Goal: Information Seeking & Learning: Check status

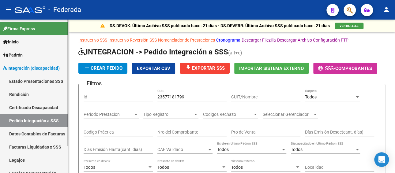
click at [25, 154] on link "Legajos" at bounding box center [34, 160] width 68 height 13
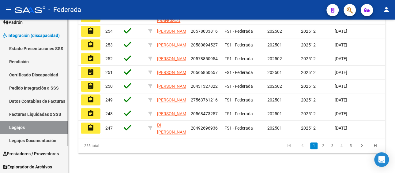
click at [32, 115] on link "Facturas Liquidadas x SSS" at bounding box center [34, 114] width 68 height 13
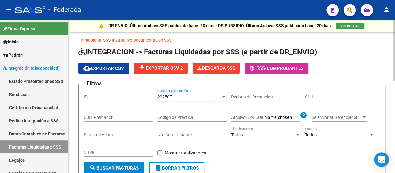
click at [172, 95] on span "202507" at bounding box center [164, 97] width 15 height 5
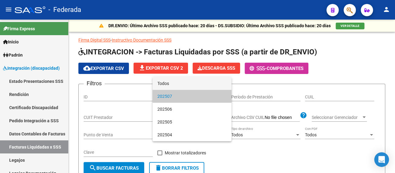
click at [181, 85] on span "Todos" at bounding box center [191, 83] width 69 height 13
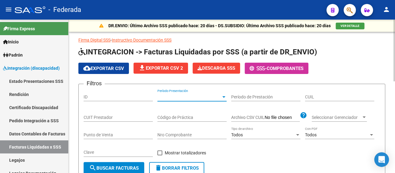
paste input "20-22300104-2"
click at [309, 95] on input "CUIL" at bounding box center [339, 97] width 69 height 5
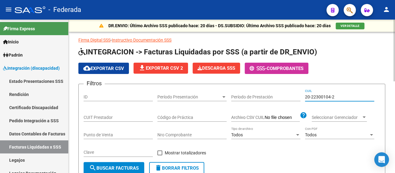
type input "20-22300104-2"
click at [130, 165] on button "search Buscar Facturas" at bounding box center [114, 168] width 61 height 12
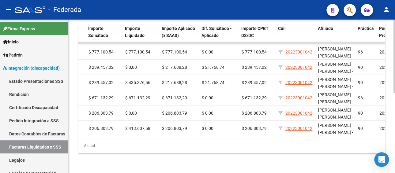
scroll to position [0, 383]
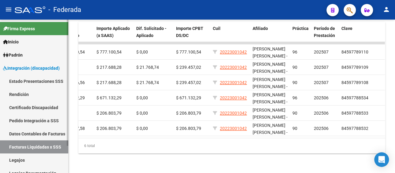
click at [35, 122] on link "Pedido Integración a SSS" at bounding box center [34, 120] width 68 height 13
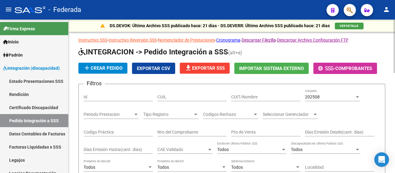
click at [171, 97] on input "CUIL" at bounding box center [191, 97] width 69 height 5
paste input "20223001042"
type input "20223001042"
click at [319, 98] on span "202508" at bounding box center [312, 97] width 15 height 5
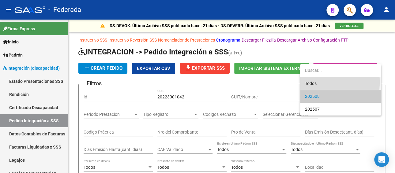
click at [311, 82] on span "Todos" at bounding box center [340, 83] width 71 height 13
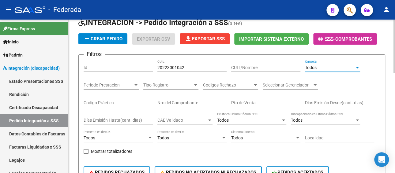
scroll to position [92, 0]
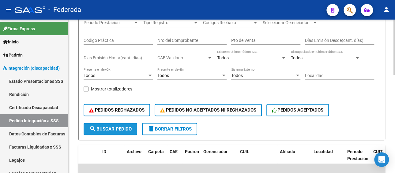
click at [102, 124] on button "search Buscar Pedido" at bounding box center [111, 129] width 54 height 12
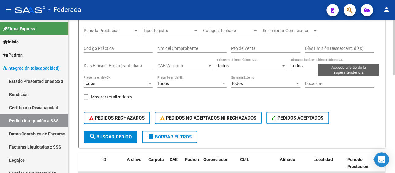
scroll to position [0, 0]
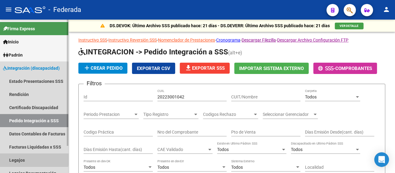
click at [26, 158] on link "Legajos" at bounding box center [34, 160] width 68 height 13
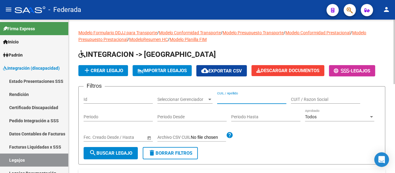
click at [230, 100] on input "CUIL / Apellido" at bounding box center [251, 99] width 69 height 5
paste input "[PERSON_NAME]"
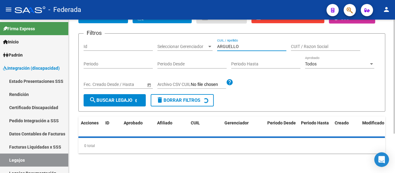
scroll to position [66, 0]
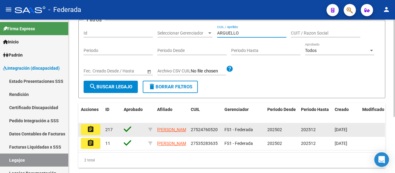
type input "ARGUELLO"
drag, startPoint x: 220, startPoint y: 130, endPoint x: 190, endPoint y: 132, distance: 29.8
click at [190, 132] on datatable-body-cell "27524760520" at bounding box center [205, 129] width 34 height 13
copy span "27524760520"
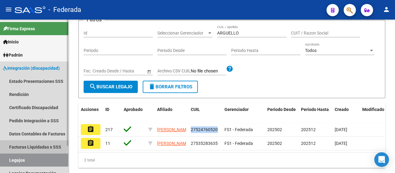
click at [33, 146] on link "Facturas Liquidadas x SSS" at bounding box center [34, 147] width 68 height 13
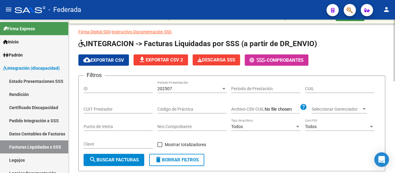
scroll to position [5, 0]
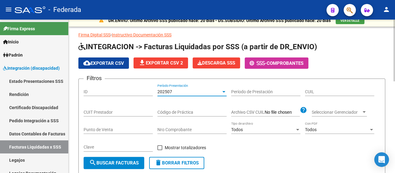
click at [183, 93] on div "202507" at bounding box center [189, 91] width 64 height 5
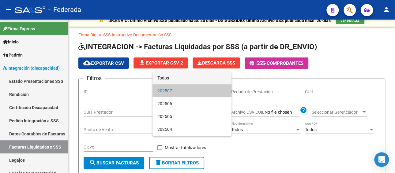
click at [181, 79] on span "Todos" at bounding box center [191, 78] width 69 height 13
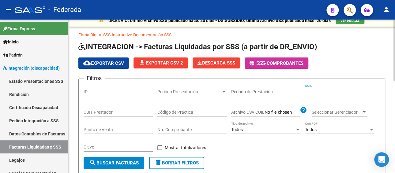
click at [316, 92] on input "CUIL" at bounding box center [339, 91] width 69 height 5
paste input "27-52476052-0"
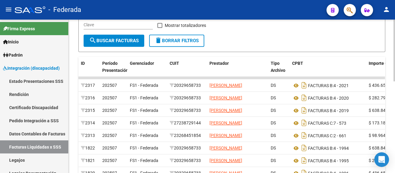
scroll to position [158, 0]
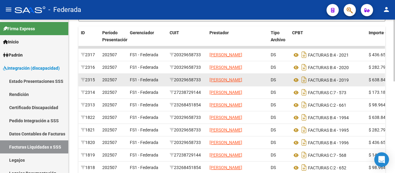
type input "27-52476052-0"
drag, startPoint x: 204, startPoint y: 86, endPoint x: 177, endPoint y: 86, distance: 27.0
click at [177, 84] on div "20329658733" at bounding box center [187, 80] width 35 height 7
copy div "20329658733"
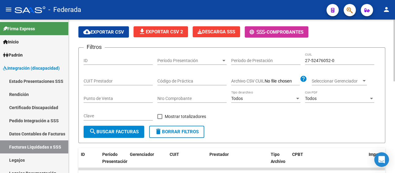
scroll to position [36, 0]
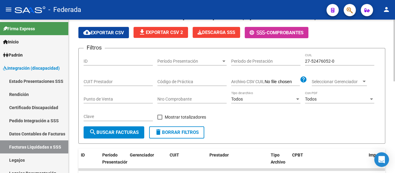
click at [117, 79] on input "CUIT Prestador" at bounding box center [118, 81] width 69 height 5
paste input "20-32965873-3"
type input "20-32965873-3"
click at [120, 131] on span "search Buscar Facturas" at bounding box center [114, 133] width 50 height 6
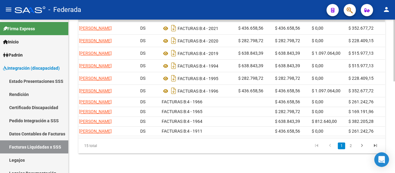
scroll to position [0, 131]
click at [361, 146] on icon "go to next page" at bounding box center [362, 146] width 8 height 7
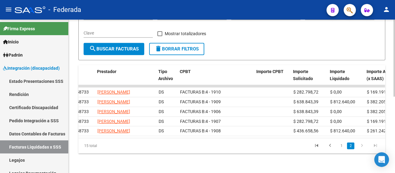
scroll to position [0, 113]
click at [332, 145] on icon "go to previous page" at bounding box center [330, 146] width 8 height 7
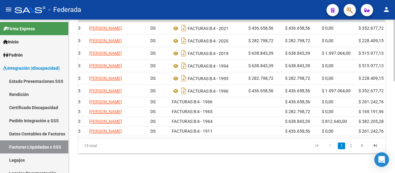
scroll to position [0, 127]
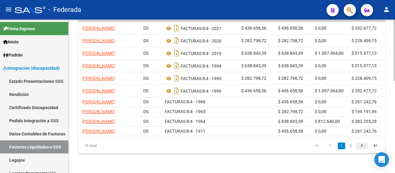
click at [362, 150] on icon "go to next page" at bounding box center [362, 146] width 8 height 7
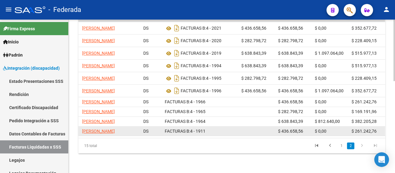
scroll to position [152, 0]
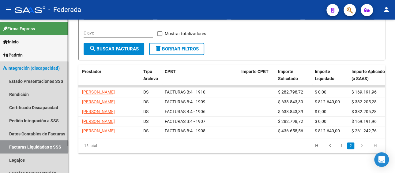
click at [31, 147] on link "Facturas Liquidadas x SSS" at bounding box center [34, 147] width 68 height 13
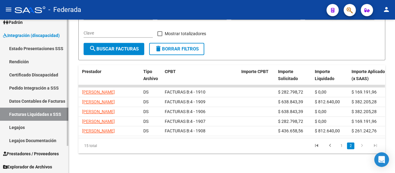
scroll to position [0, 0]
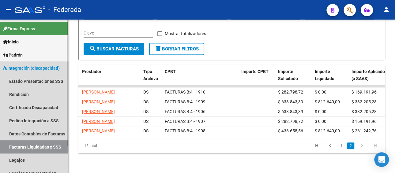
click at [32, 147] on link "Facturas Liquidadas x SSS" at bounding box center [34, 147] width 68 height 13
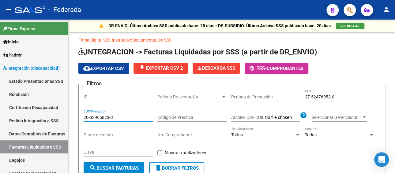
drag, startPoint x: 121, startPoint y: 115, endPoint x: 86, endPoint y: 104, distance: 37.2
click at [68, 113] on mat-sidenav-container "Firma Express Inicio Calendario SSS Instructivos Padrón Afiliados Empadronados …" at bounding box center [197, 97] width 395 height 154
drag, startPoint x: 337, startPoint y: 97, endPoint x: 258, endPoint y: 93, distance: 78.5
click at [258, 98] on div "Filtros ID Período Presentación Período Presentación Período de Prestación 27-5…" at bounding box center [232, 125] width 297 height 73
paste input "0-57566465-3"
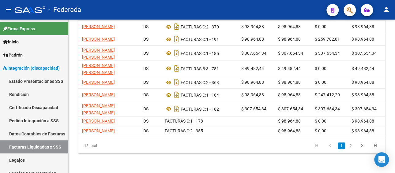
scroll to position [214, 0]
type input "20-57566465-3"
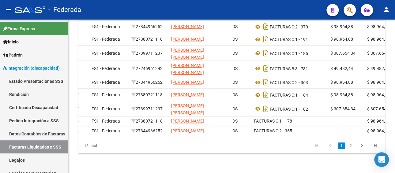
scroll to position [0, 40]
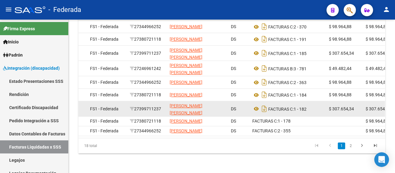
drag, startPoint x: 164, startPoint y: 106, endPoint x: 138, endPoint y: 106, distance: 26.7
click at [138, 106] on div "27399711237" at bounding box center [147, 109] width 35 height 7
copy div "27399711237"
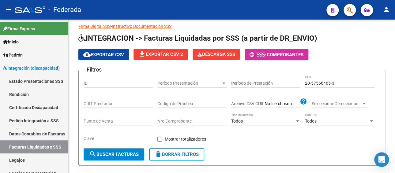
scroll to position [0, 0]
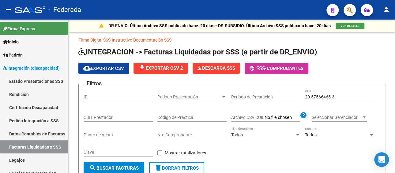
click at [123, 116] on input "CUIT Prestador" at bounding box center [118, 117] width 69 height 5
paste input "27-39971123-7"
type input "27-39971123-7"
click at [108, 166] on span "search Buscar Facturas" at bounding box center [114, 169] width 50 height 6
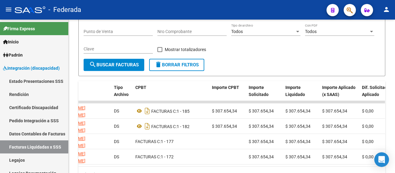
scroll to position [45, 0]
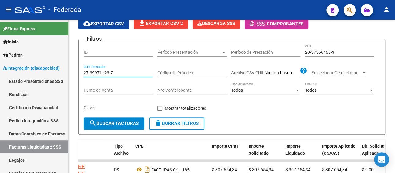
drag, startPoint x: 120, startPoint y: 73, endPoint x: 70, endPoint y: 73, distance: 49.9
click at [70, 73] on div "DR.ENVIO: Último Archivo SSS publicado hace: 20 días - DS.SUBSIDIO: Último Arch…" at bounding box center [232, 118] width 327 height 286
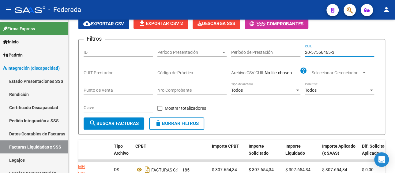
drag, startPoint x: 337, startPoint y: 52, endPoint x: 290, endPoint y: 51, distance: 47.5
click at [290, 51] on div "Filtros ID Período Presentación Período Presentación Período de Prestación 20-5…" at bounding box center [232, 80] width 297 height 73
paste input "3-53773236-9"
type input "23-53773236-9"
click at [127, 123] on span "search Buscar Facturas" at bounding box center [114, 124] width 50 height 6
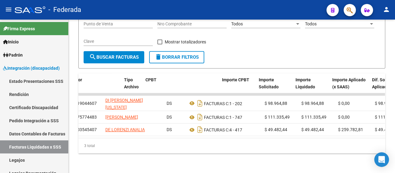
scroll to position [0, 164]
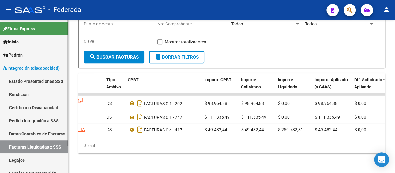
click at [33, 119] on link "Pedido Integración a SSS" at bounding box center [34, 120] width 68 height 13
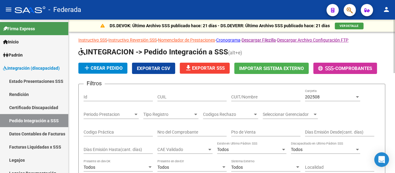
click at [236, 97] on input "CUIT/Nombre" at bounding box center [265, 97] width 69 height 5
click at [167, 96] on input "CUIL" at bounding box center [191, 97] width 69 height 5
click at [249, 97] on input "CUIT/Nombre" at bounding box center [265, 97] width 69 height 5
click at [185, 96] on input "CUIL" at bounding box center [191, 97] width 69 height 5
paste input "23537732369"
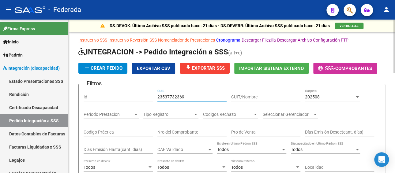
type input "23537732369"
click at [310, 97] on span "202508" at bounding box center [312, 97] width 15 height 5
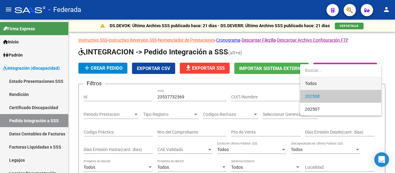
click at [311, 80] on span "Todos" at bounding box center [340, 83] width 71 height 13
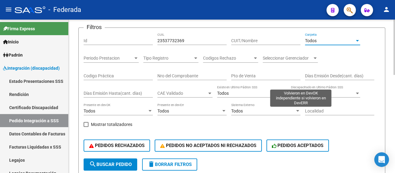
scroll to position [123, 0]
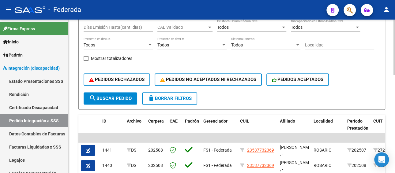
click at [110, 98] on span "search Buscar Pedido" at bounding box center [110, 99] width 43 height 6
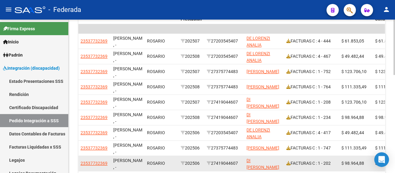
scroll to position [241, 0]
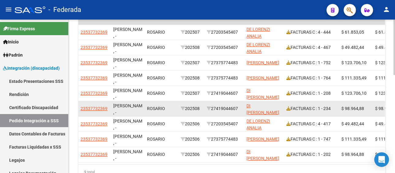
drag, startPoint x: 242, startPoint y: 108, endPoint x: 214, endPoint y: 108, distance: 28.5
click at [214, 108] on datatable-body-cell "27419044607" at bounding box center [224, 108] width 40 height 15
copy div "27419044607"
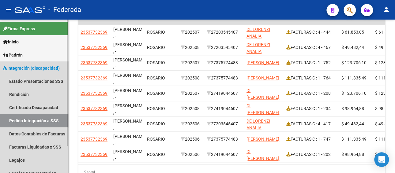
click at [41, 121] on link "Pedido Integración a SSS" at bounding box center [34, 120] width 68 height 13
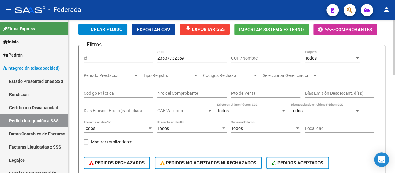
scroll to position [26, 0]
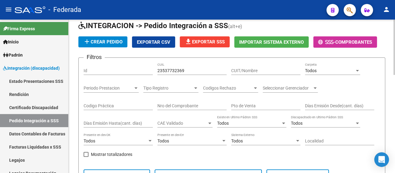
click at [275, 70] on input "CUIT/Nombre" at bounding box center [265, 70] width 69 height 5
paste input "27419044607"
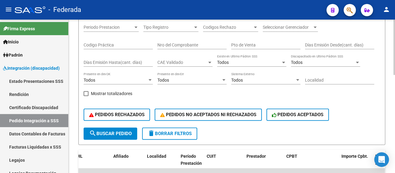
scroll to position [88, 0]
type input "27419044607"
click at [117, 131] on span "search Buscar Pedido" at bounding box center [110, 134] width 43 height 6
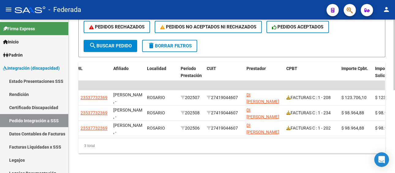
scroll to position [180, 0]
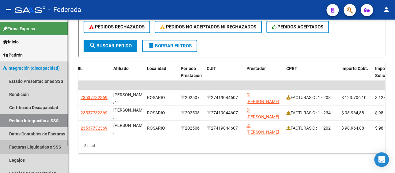
click at [30, 147] on link "Facturas Liquidadas x SSS" at bounding box center [34, 147] width 68 height 13
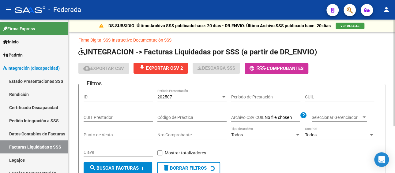
click at [191, 97] on div "202507" at bounding box center [189, 97] width 64 height 5
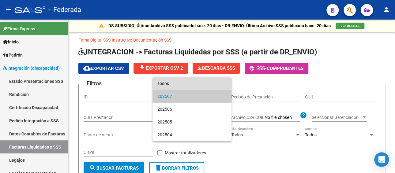
click at [187, 85] on span "Todos" at bounding box center [191, 83] width 69 height 13
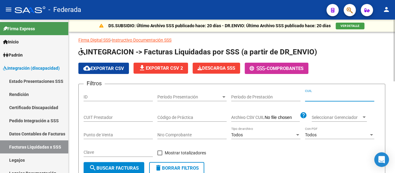
click at [331, 97] on input "CUIL" at bounding box center [339, 97] width 69 height 5
paste input "23-53773236-9"
drag, startPoint x: 337, startPoint y: 96, endPoint x: 256, endPoint y: 96, distance: 81.5
click at [256, 96] on div "Filtros ID Período Presentación Período Presentación Período de Prestación 23-5…" at bounding box center [232, 125] width 297 height 73
paste input "72-"
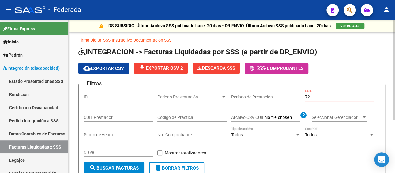
type input "7"
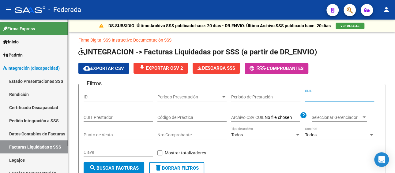
click at [20, 162] on link "Legajos" at bounding box center [34, 160] width 68 height 13
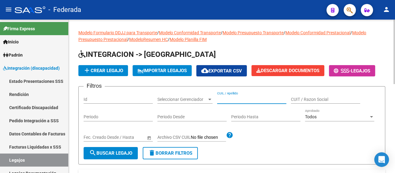
click at [246, 100] on input "CUIL / Apellido" at bounding box center [251, 99] width 69 height 5
paste input "CASSE JUANSE 72"
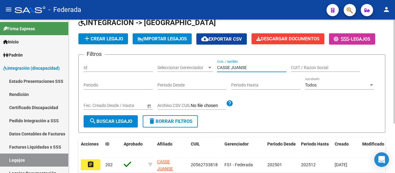
scroll to position [73, 0]
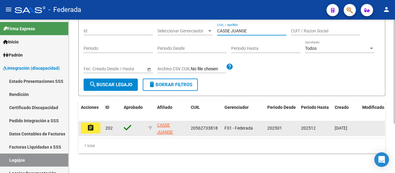
type input "CASSE JUANSE"
drag, startPoint x: 219, startPoint y: 122, endPoint x: 190, endPoint y: 123, distance: 29.1
click at [191, 125] on div "20562733818" at bounding box center [205, 128] width 29 height 7
copy span "20562733818"
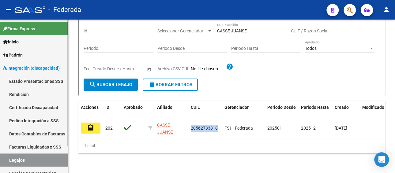
click at [39, 146] on link "Facturas Liquidadas x SSS" at bounding box center [34, 147] width 68 height 13
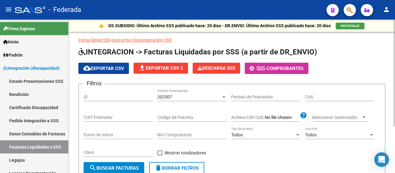
click at [180, 93] on div "202507 Período Presentación" at bounding box center [191, 95] width 69 height 12
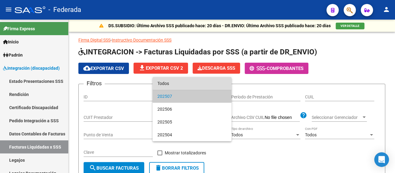
click at [172, 85] on span "Todos" at bounding box center [191, 83] width 69 height 13
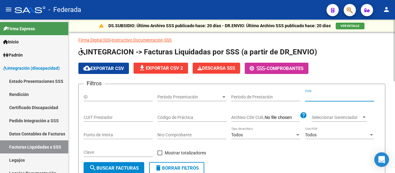
click at [326, 97] on input "CUIL" at bounding box center [339, 97] width 69 height 5
paste input "20-56273381-8"
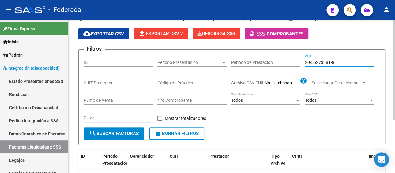
scroll to position [81, 0]
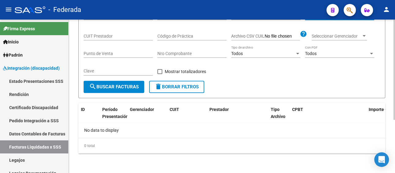
type input "20-56273381-8"
click at [129, 87] on span "search Buscar Facturas" at bounding box center [114, 87] width 50 height 6
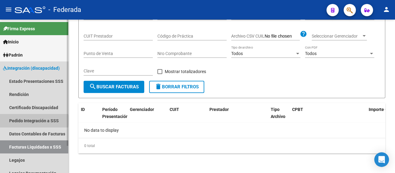
click at [34, 121] on link "Pedido Integración a SSS" at bounding box center [34, 120] width 68 height 13
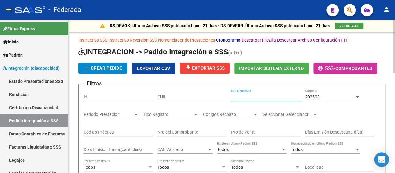
click at [246, 95] on input "CUIT/Nombre" at bounding box center [265, 97] width 69 height 5
click at [207, 98] on input "CUIL" at bounding box center [191, 97] width 69 height 5
paste input "20562733818"
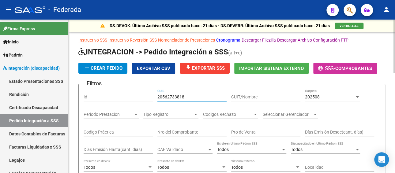
type input "20562733818"
drag, startPoint x: 324, startPoint y: 96, endPoint x: 280, endPoint y: 96, distance: 44.7
click at [280, 96] on div "Filtros Id 20562733818 CUIL CUIT/Nombre 202508 Carpeta Periodo Prestacion Perio…" at bounding box center [232, 152] width 297 height 126
click at [331, 97] on div "202508" at bounding box center [330, 97] width 50 height 5
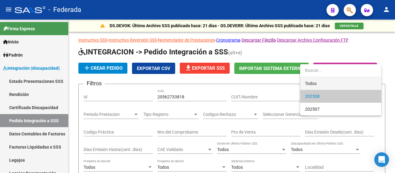
click at [321, 85] on span "Todos" at bounding box center [340, 83] width 71 height 13
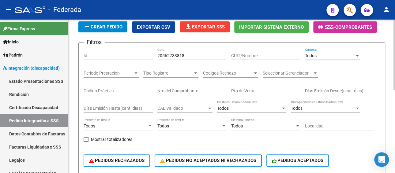
scroll to position [153, 0]
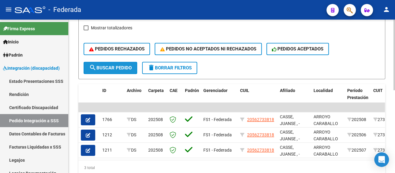
click at [112, 67] on span "search Buscar Pedido" at bounding box center [110, 68] width 43 height 6
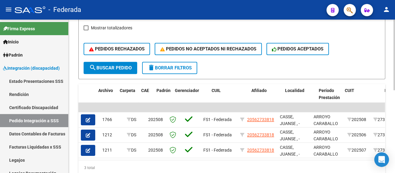
scroll to position [0, 88]
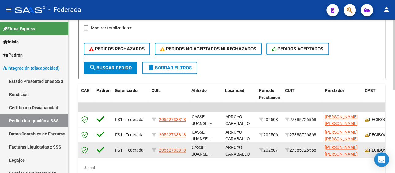
drag, startPoint x: 319, startPoint y: 149, endPoint x: 292, endPoint y: 149, distance: 27.0
click at [292, 149] on div "27385726568" at bounding box center [302, 150] width 35 height 7
copy div "27385726568"
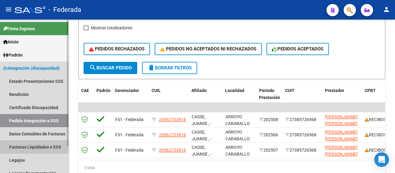
click at [40, 147] on link "Facturas Liquidadas x SSS" at bounding box center [34, 147] width 68 height 13
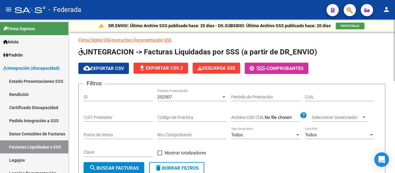
click at [175, 97] on div "202507" at bounding box center [189, 97] width 64 height 5
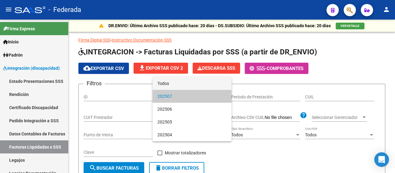
click at [175, 85] on span "Todos" at bounding box center [191, 83] width 69 height 13
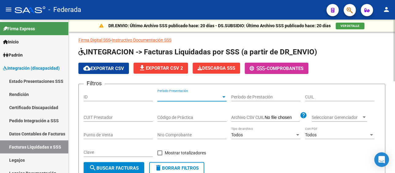
click at [112, 116] on input "CUIT Prestador" at bounding box center [118, 117] width 69 height 5
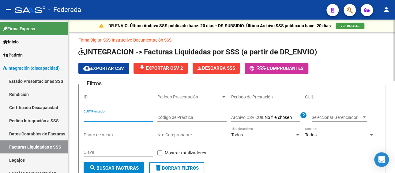
paste input "27-38572656-8"
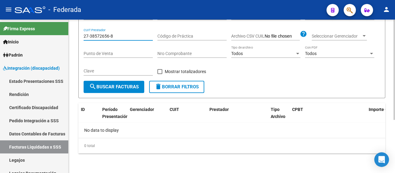
type input "27-38572656-8"
click at [126, 89] on span "search Buscar Facturas" at bounding box center [114, 87] width 50 height 6
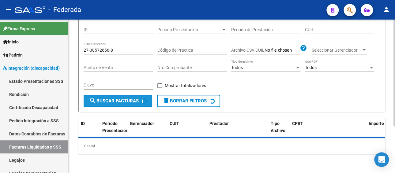
scroll to position [81, 0]
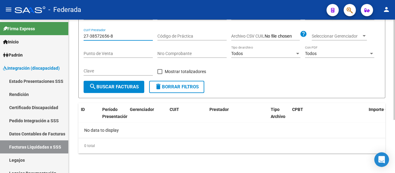
drag, startPoint x: 119, startPoint y: 35, endPoint x: 81, endPoint y: 36, distance: 38.0
click at [81, 36] on form "Filtros ID Período Presentación Período Presentación Período de Prestación CUIL…" at bounding box center [231, 50] width 307 height 96
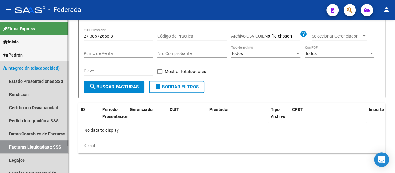
click at [43, 146] on link "Facturas Liquidadas x SSS" at bounding box center [34, 147] width 68 height 13
click at [30, 125] on link "Pedido Integración a SSS" at bounding box center [34, 120] width 68 height 13
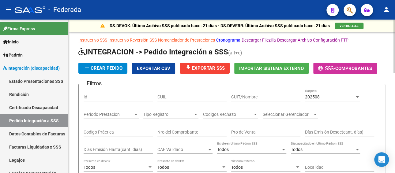
click at [242, 92] on div "CUIT/Nombre" at bounding box center [265, 95] width 69 height 12
paste input "27-38572656-8"
type input "27-38572656-8"
click at [345, 97] on div "202508" at bounding box center [330, 97] width 50 height 5
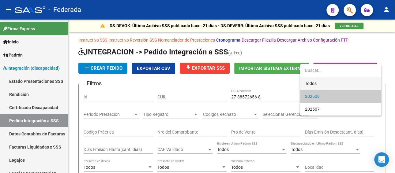
click at [330, 85] on span "Todos" at bounding box center [340, 83] width 71 height 13
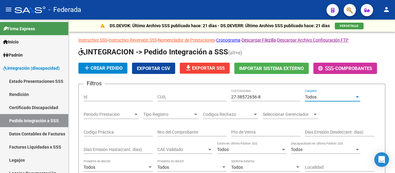
scroll to position [92, 0]
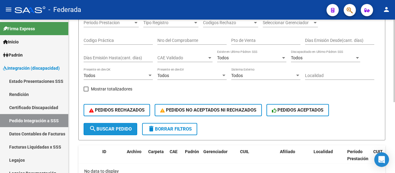
click at [96, 126] on mat-icon "search" at bounding box center [92, 128] width 7 height 7
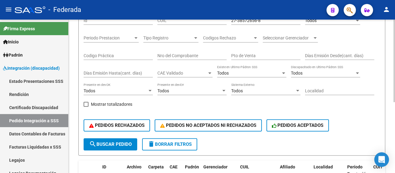
scroll to position [71, 0]
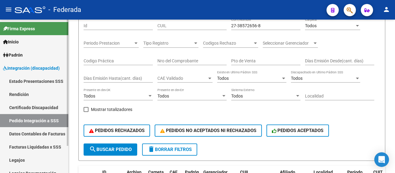
click at [44, 147] on link "Facturas Liquidadas x SSS" at bounding box center [34, 147] width 68 height 13
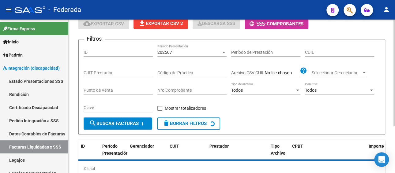
scroll to position [6, 0]
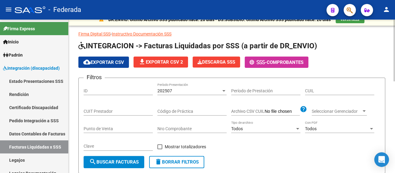
click at [199, 89] on div "202507" at bounding box center [189, 91] width 64 height 5
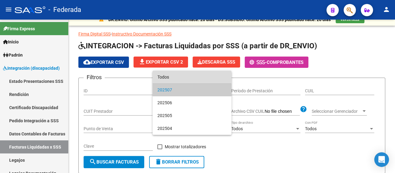
click at [187, 78] on span "Todos" at bounding box center [191, 77] width 69 height 13
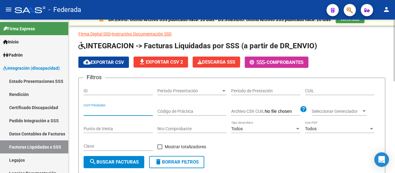
click at [115, 112] on input "CUIT Prestador" at bounding box center [118, 111] width 69 height 5
paste input "27-38572656-8"
type input "27-38572656-8"
click at [112, 162] on span "search Buscar Facturas" at bounding box center [114, 163] width 50 height 6
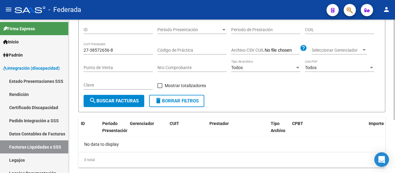
scroll to position [81, 0]
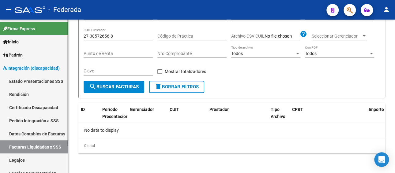
click at [45, 148] on link "Facturas Liquidadas x SSS" at bounding box center [34, 147] width 68 height 13
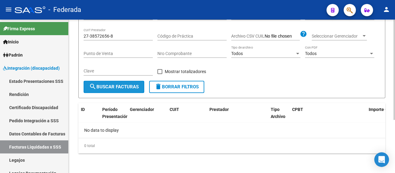
click at [120, 90] on button "search Buscar Facturas" at bounding box center [114, 87] width 61 height 12
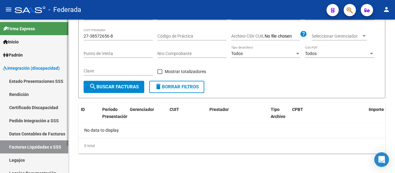
click at [38, 118] on link "Pedido Integración a SSS" at bounding box center [34, 120] width 68 height 13
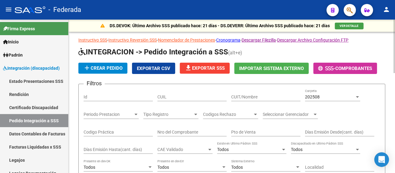
click at [252, 98] on input "CUIT/Nombre" at bounding box center [265, 97] width 69 height 5
paste input "27-38572656-8"
type input "27-38572656-8"
click at [318, 95] on span "202508" at bounding box center [312, 97] width 15 height 5
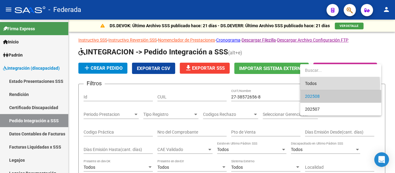
click at [316, 85] on span "Todos" at bounding box center [340, 83] width 71 height 13
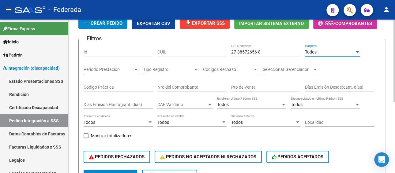
scroll to position [92, 0]
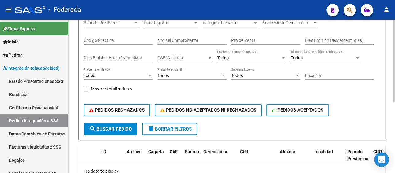
click at [99, 129] on span "search Buscar Pedido" at bounding box center [110, 130] width 43 height 6
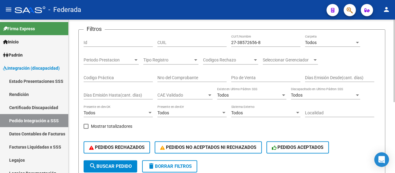
scroll to position [41, 0]
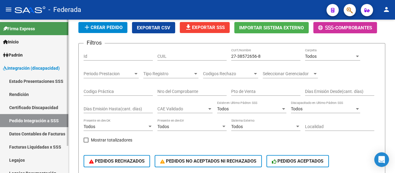
click at [15, 159] on link "Legajos" at bounding box center [34, 160] width 68 height 13
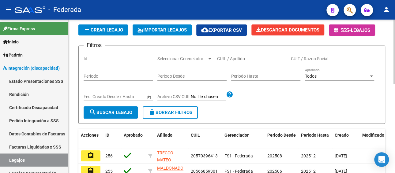
click at [248, 59] on input "CUIL / Apellido" at bounding box center [251, 58] width 69 height 5
paste input "CASSE JUANSE 72"
click at [258, 58] on input "CASSE JUANSE 72" at bounding box center [251, 58] width 69 height 5
type input "CASSE JUANS"
click at [115, 115] on span "search Buscar Legajo" at bounding box center [110, 113] width 43 height 6
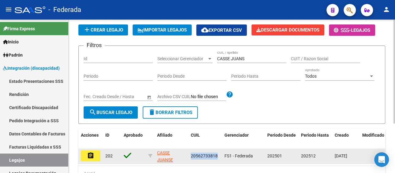
drag, startPoint x: 218, startPoint y: 157, endPoint x: 191, endPoint y: 157, distance: 26.3
click at [191, 157] on div "20562733818" at bounding box center [205, 156] width 29 height 7
copy span "20562733818"
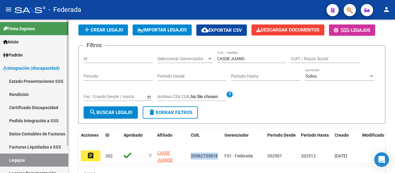
click at [33, 147] on link "Facturas Liquidadas x SSS" at bounding box center [34, 147] width 68 height 13
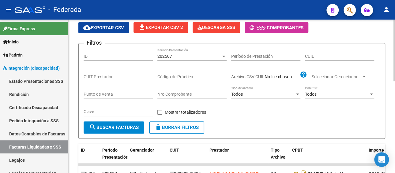
click at [313, 57] on input "CUIL" at bounding box center [339, 56] width 69 height 5
paste input "20-56273381-8"
type input "20-56273381-8"
click at [203, 59] on div "202507 Período Presentación" at bounding box center [191, 54] width 69 height 12
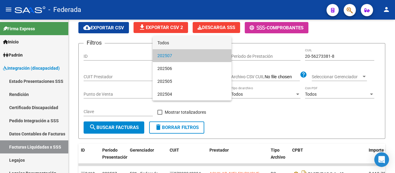
click at [177, 46] on span "Todos" at bounding box center [191, 42] width 69 height 13
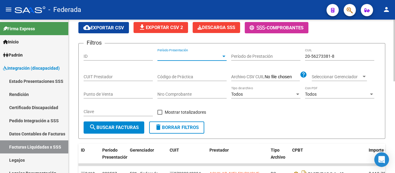
click at [122, 128] on span "search Buscar Facturas" at bounding box center [114, 128] width 50 height 6
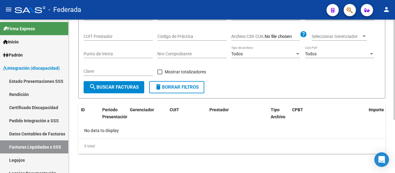
scroll to position [81, 0]
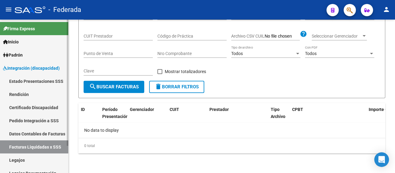
click at [38, 121] on link "Pedido Integración a SSS" at bounding box center [34, 120] width 68 height 13
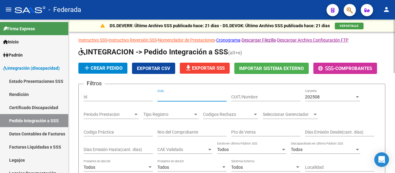
paste input "20562733818"
click at [185, 98] on input "CUIL" at bounding box center [191, 97] width 69 height 5
type input "20562733818"
click at [337, 97] on div "202508" at bounding box center [330, 97] width 50 height 5
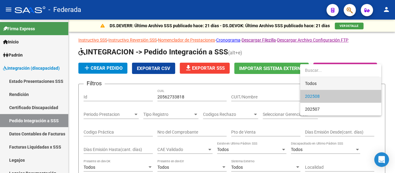
click at [313, 85] on span "Todos" at bounding box center [340, 83] width 71 height 13
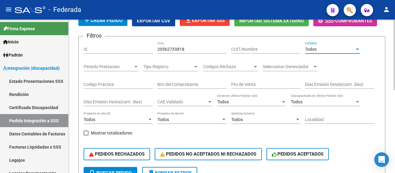
scroll to position [61, 0]
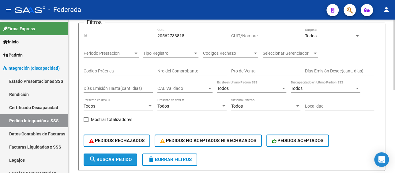
click at [118, 161] on span "search Buscar Pedido" at bounding box center [110, 160] width 43 height 6
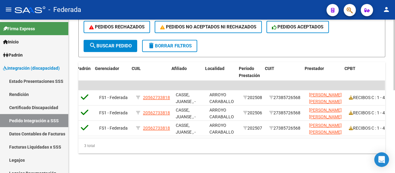
scroll to position [0, 108]
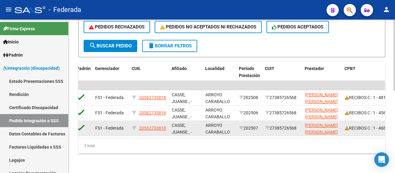
drag, startPoint x: 299, startPoint y: 123, endPoint x: 273, endPoint y: 126, distance: 26.2
click at [273, 126] on div "27385726568" at bounding box center [282, 128] width 35 height 7
copy div "27385726568"
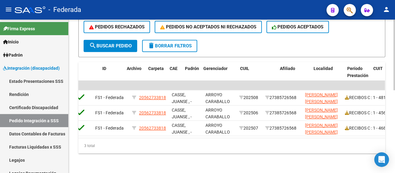
scroll to position [0, 0]
